Goal: Task Accomplishment & Management: Use online tool/utility

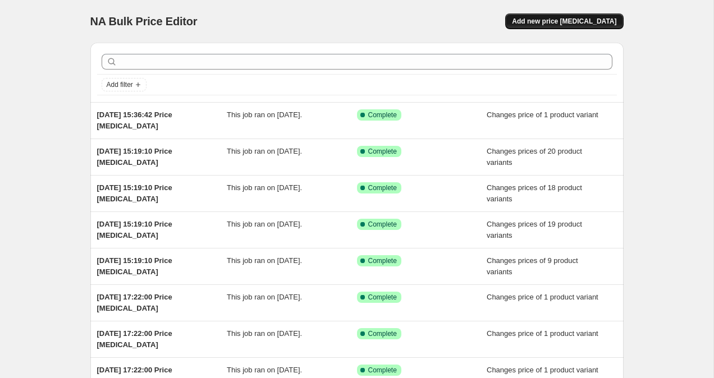
click at [574, 17] on span "Add new price change job" at bounding box center [564, 21] width 104 height 9
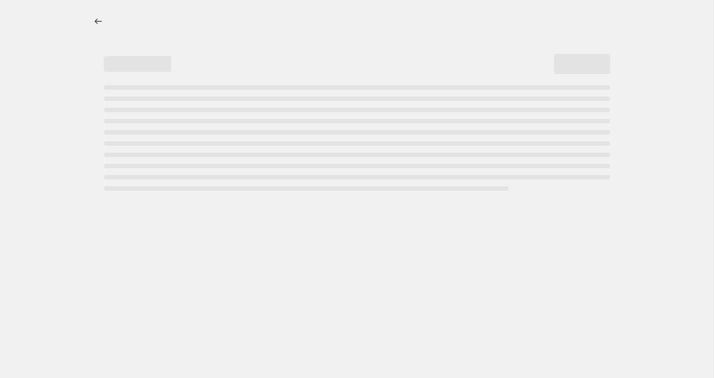
select select "percentage"
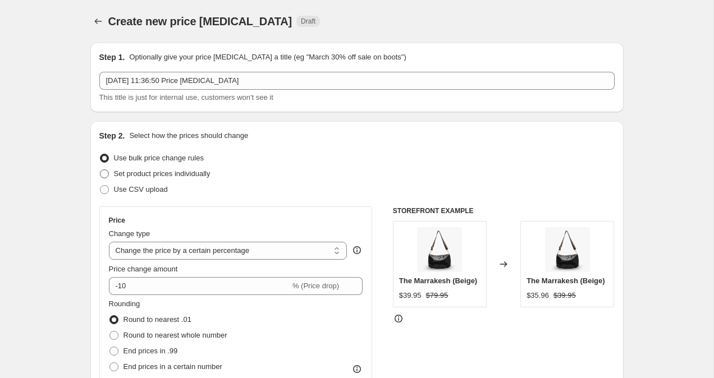
click at [103, 170] on span at bounding box center [104, 174] width 9 height 9
click at [101, 170] on input "Set product prices individually" at bounding box center [100, 170] width 1 height 1
radio input "true"
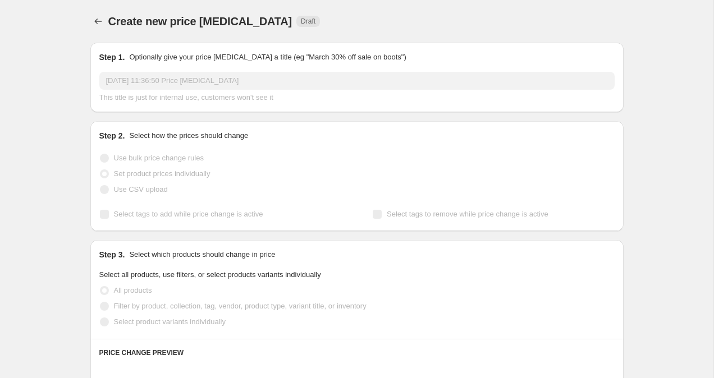
click at [104, 325] on span at bounding box center [104, 322] width 9 height 9
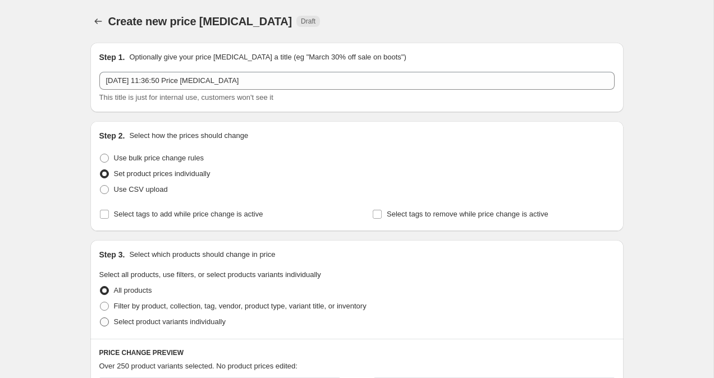
click at [102, 325] on span at bounding box center [104, 322] width 9 height 9
click at [101, 318] on input "Select product variants individually" at bounding box center [100, 318] width 1 height 1
radio input "true"
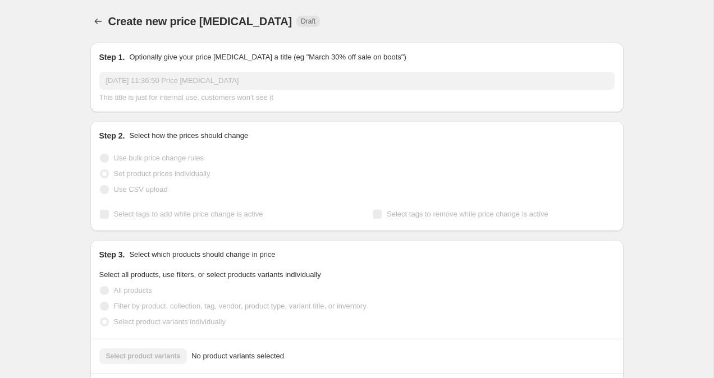
scroll to position [12, 0]
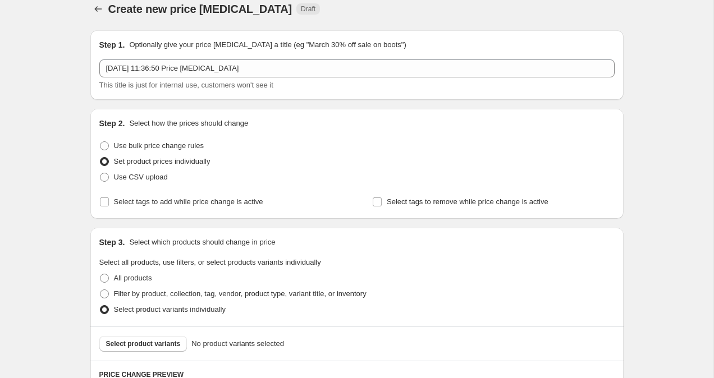
click at [114, 345] on span "Select product variants" at bounding box center [143, 344] width 75 height 9
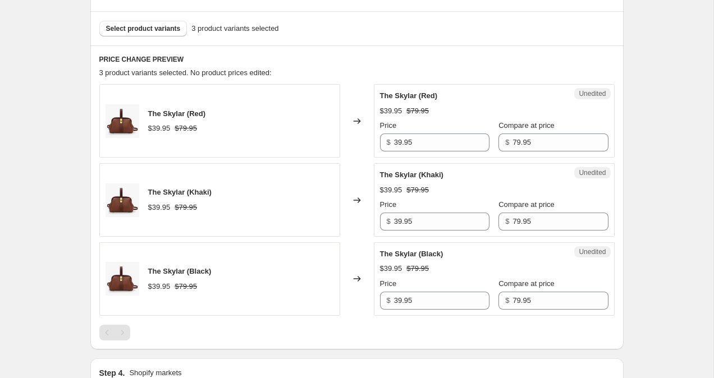
scroll to position [389, 0]
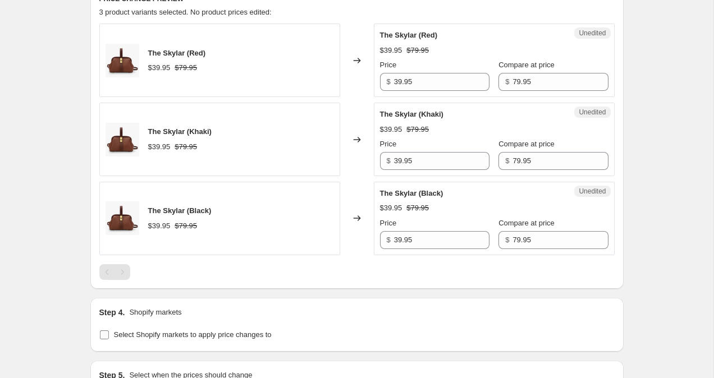
click at [102, 335] on input "Select Shopify markets to apply price changes to" at bounding box center [104, 335] width 9 height 9
checkbox input "true"
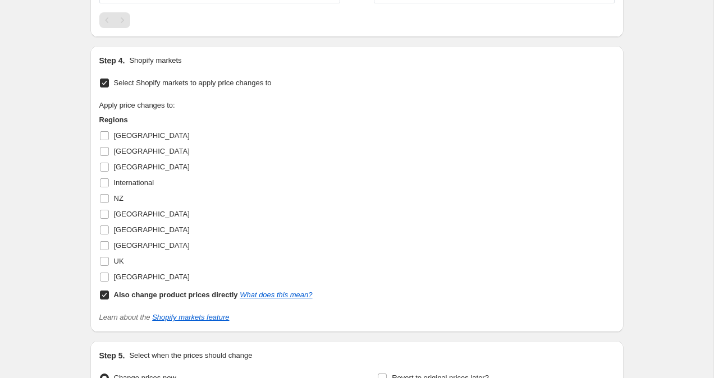
scroll to position [687, 0]
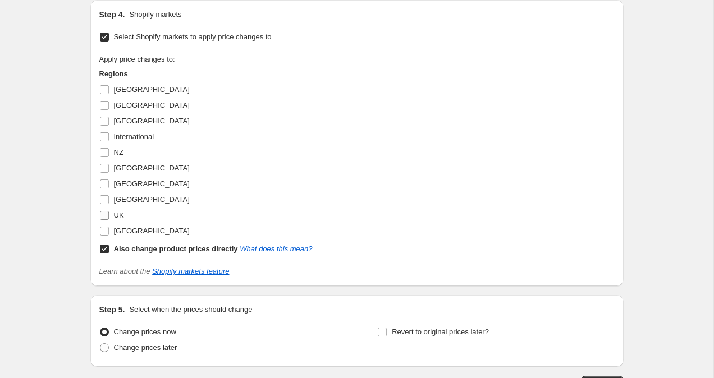
click at [104, 217] on input "UK" at bounding box center [104, 215] width 9 height 9
checkbox input "true"
click at [104, 253] on input "Also change product prices directly What does this mean?" at bounding box center [104, 249] width 9 height 9
checkbox input "false"
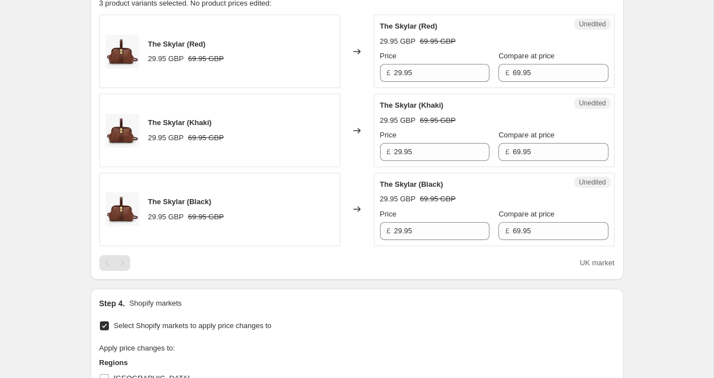
scroll to position [252, 0]
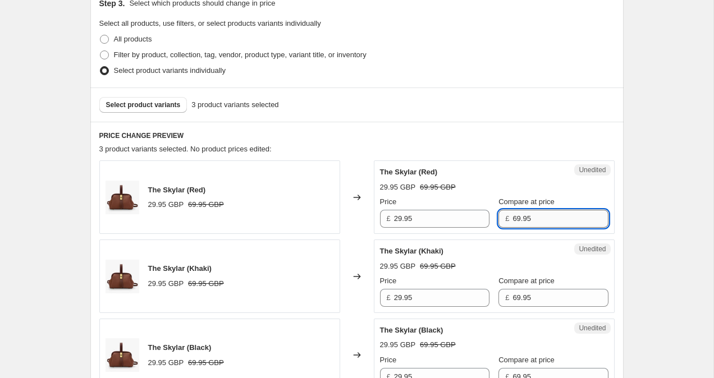
click at [513, 218] on input "69.95" at bounding box center [560, 219] width 95 height 18
type input "39.95"
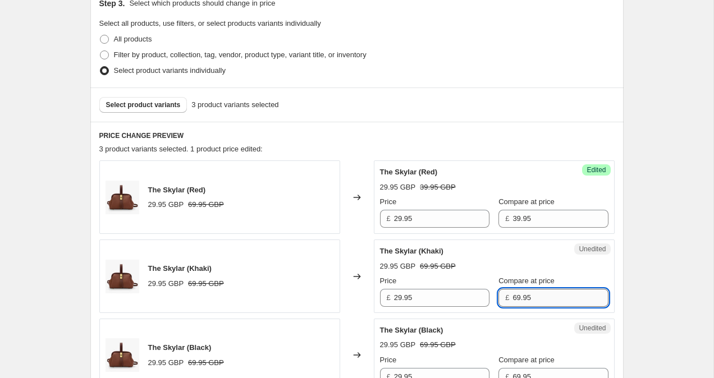
click at [513, 297] on input "69.95" at bounding box center [560, 298] width 95 height 18
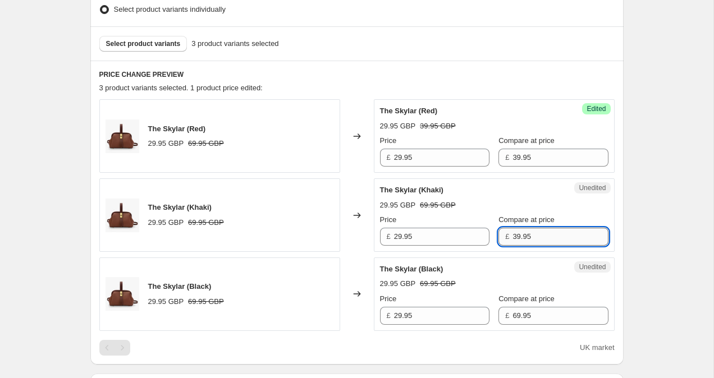
scroll to position [314, 0]
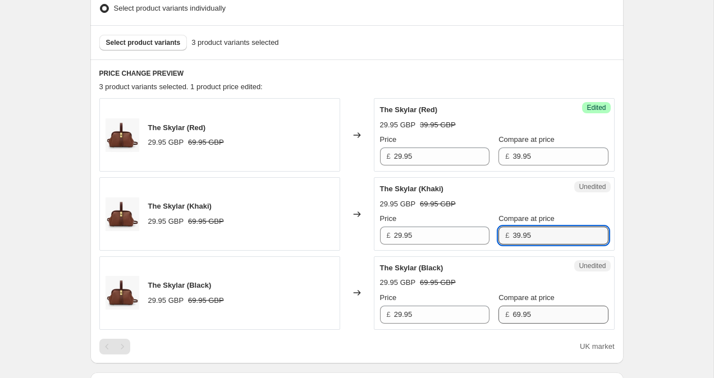
type input "39.95"
click at [513, 313] on input "69.95" at bounding box center [560, 315] width 95 height 18
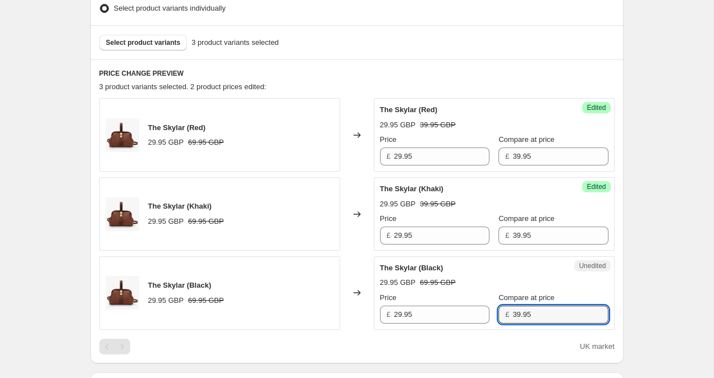
type input "39.95"
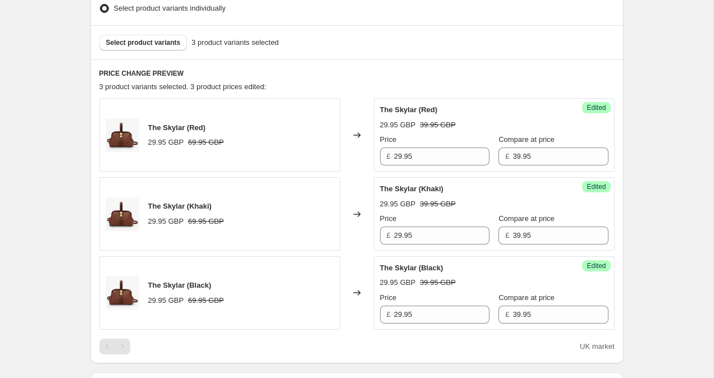
click at [682, 238] on div "Create new price change job. This page is ready Create new price change job Dra…" at bounding box center [357, 259] width 714 height 1147
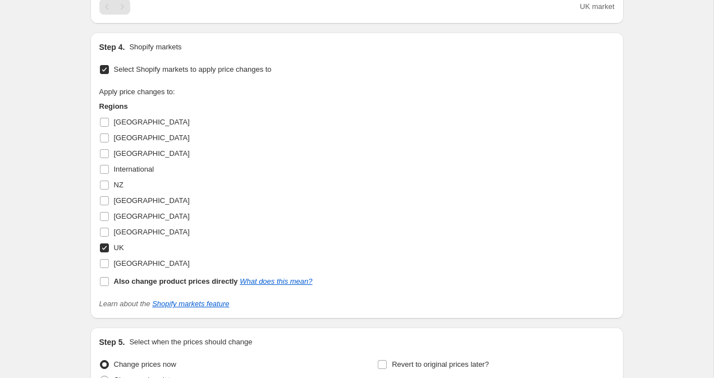
scroll to position [769, 0]
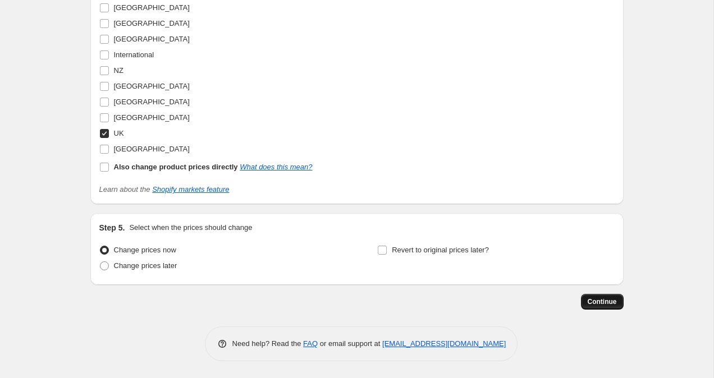
click at [615, 300] on span "Continue" at bounding box center [602, 302] width 29 height 9
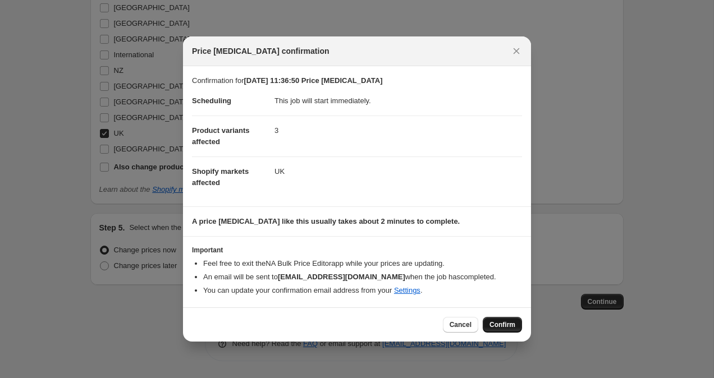
click at [499, 330] on button "Confirm" at bounding box center [502, 325] width 39 height 16
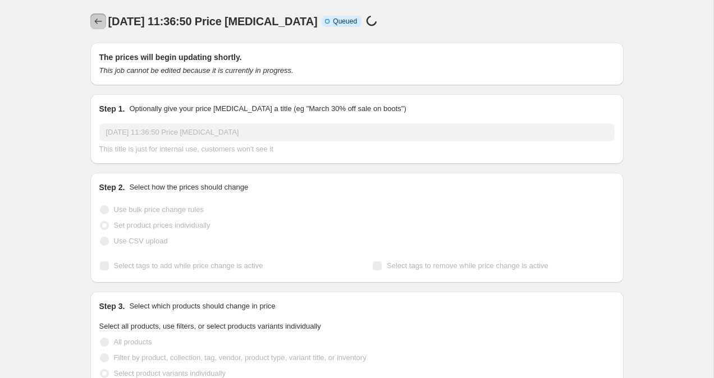
click at [98, 20] on icon "Price change jobs" at bounding box center [98, 21] width 11 height 11
